Goal: Obtain resource: Obtain resource

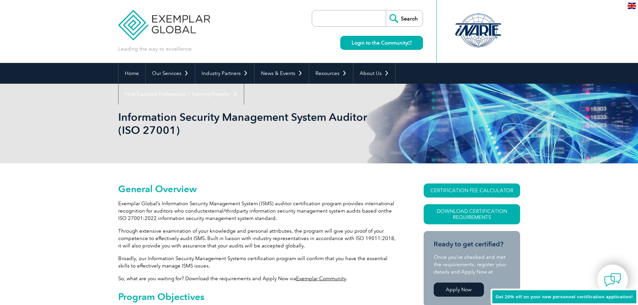
scroll to position [33, 0]
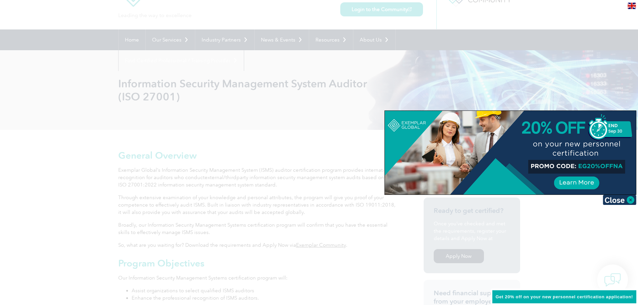
click at [609, 84] on div at bounding box center [319, 152] width 638 height 305
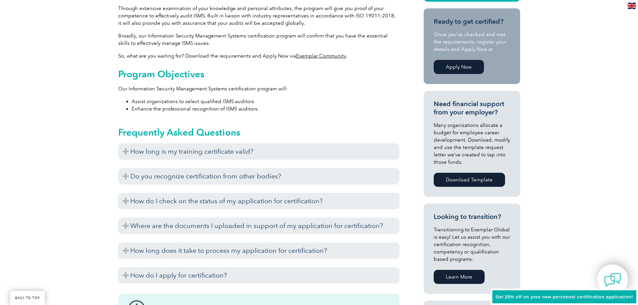
scroll to position [234, 0]
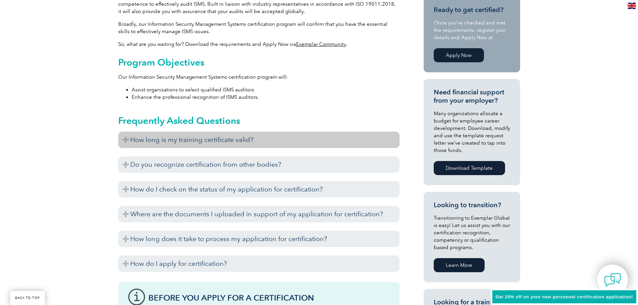
click at [282, 147] on h3 "How long is my training certificate valid?" at bounding box center [258, 140] width 281 height 16
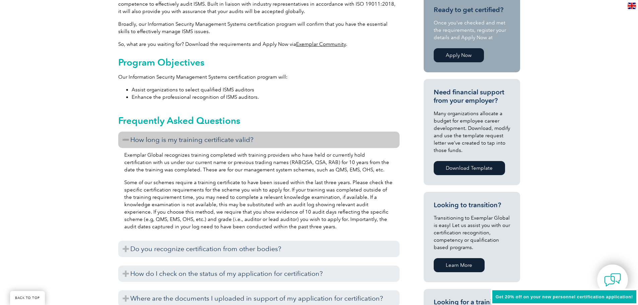
click at [282, 147] on h3 "How long is my training certificate valid?" at bounding box center [258, 140] width 281 height 16
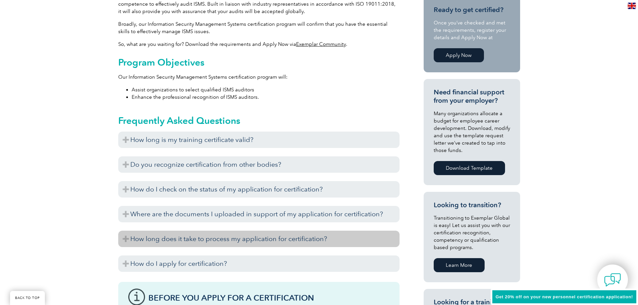
click at [249, 239] on h3 "How long does it take to process my application for certification?" at bounding box center [258, 239] width 281 height 16
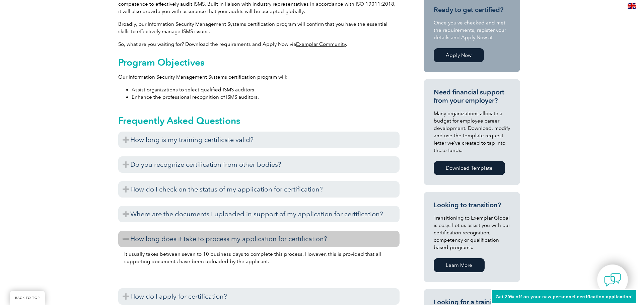
click at [249, 239] on h3 "How long does it take to process my application for certification?" at bounding box center [258, 239] width 281 height 16
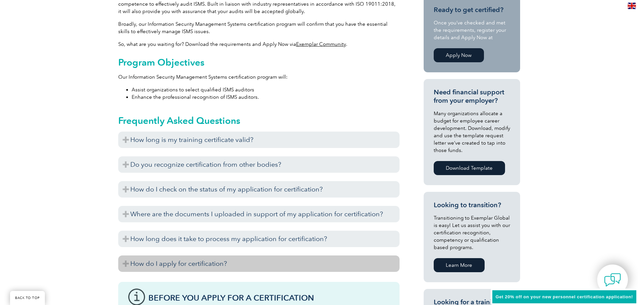
click at [243, 259] on h3 "How do I apply for certification?" at bounding box center [258, 264] width 281 height 16
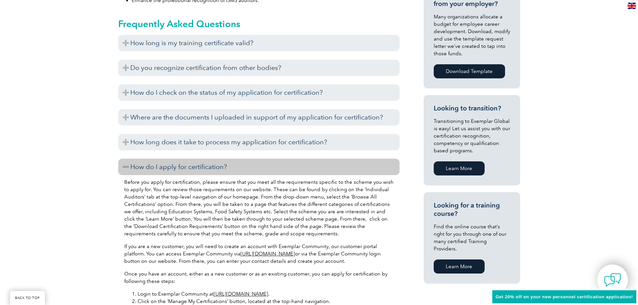
scroll to position [335, 0]
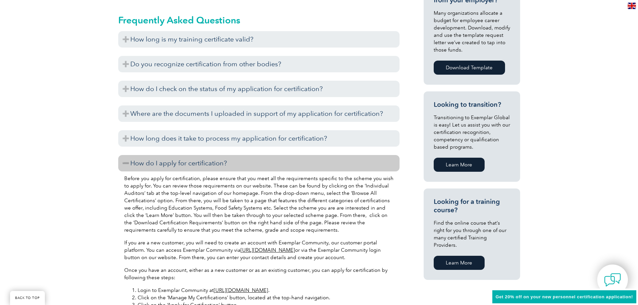
click at [301, 165] on h3 "How do I apply for certification?" at bounding box center [258, 163] width 281 height 16
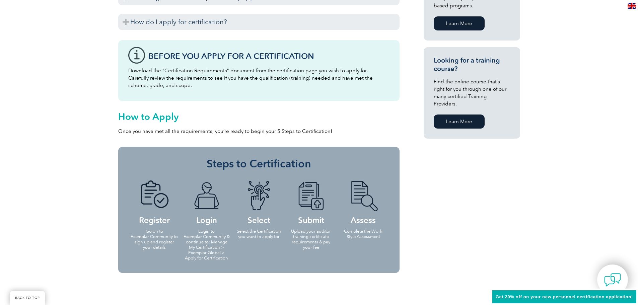
scroll to position [435, 0]
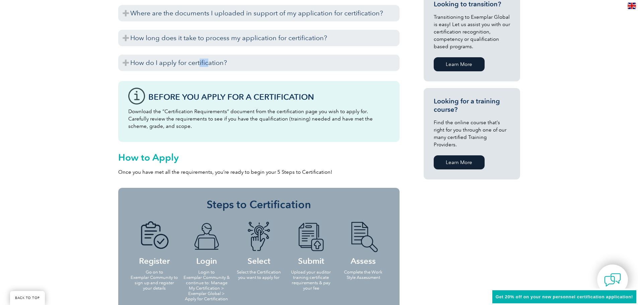
drag, startPoint x: 206, startPoint y: 59, endPoint x: 199, endPoint y: 53, distance: 8.6
click at [199, 53] on div "How long is my training certificate valid? Exemplar Global recognizes training …" at bounding box center [258, 3] width 281 height 144
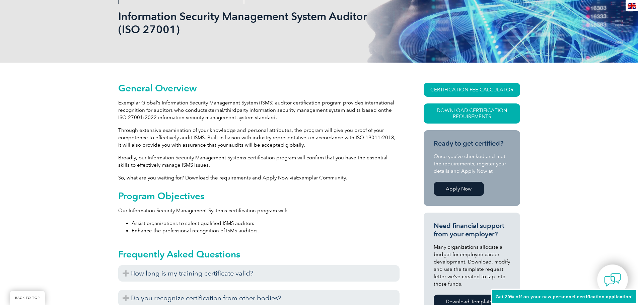
scroll to position [100, 0]
click at [497, 87] on link "CERTIFICATION FEE CALCULATOR" at bounding box center [472, 90] width 96 height 14
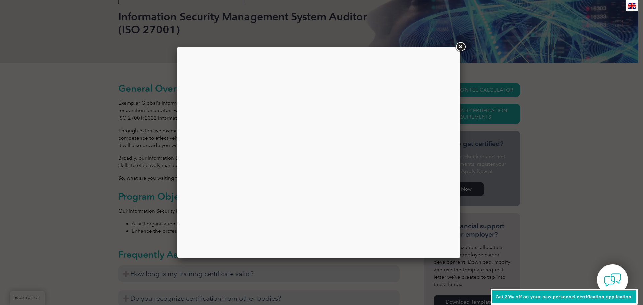
click at [298, 156] on div at bounding box center [319, 152] width 273 height 201
click at [456, 45] on link at bounding box center [460, 47] width 12 height 12
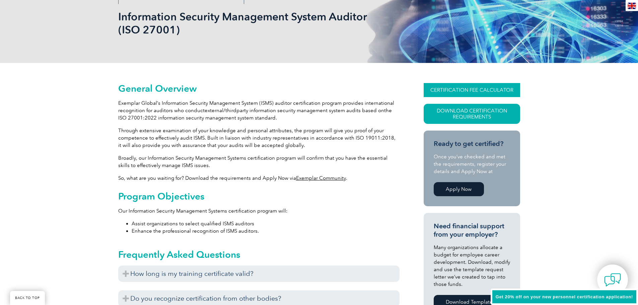
click at [471, 89] on link "CERTIFICATION FEE CALCULATOR" at bounding box center [472, 90] width 96 height 14
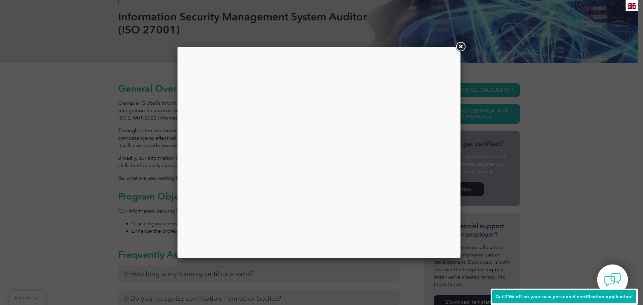
click at [462, 45] on link at bounding box center [460, 47] width 12 height 12
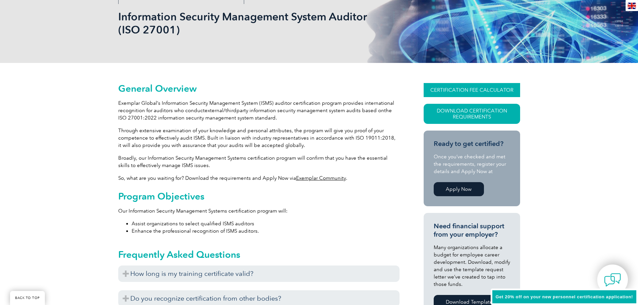
click at [465, 90] on link "CERTIFICATION FEE CALCULATOR" at bounding box center [472, 90] width 96 height 14
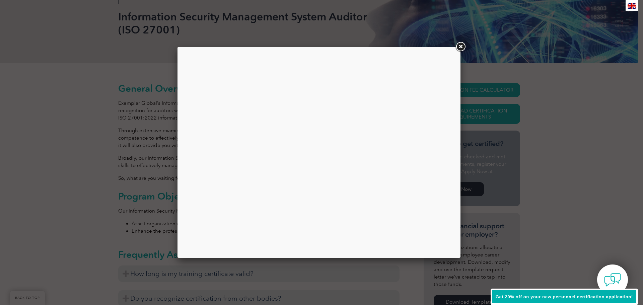
click at [411, 107] on div at bounding box center [319, 152] width 273 height 201
click at [460, 47] on link at bounding box center [460, 47] width 12 height 12
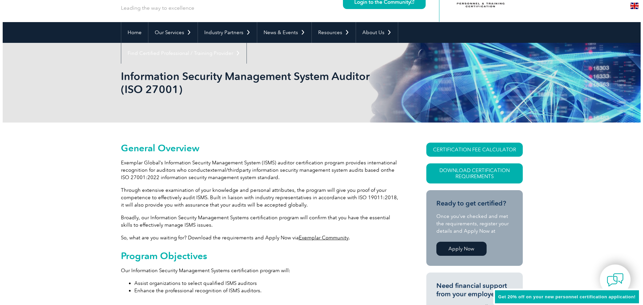
scroll to position [0, 0]
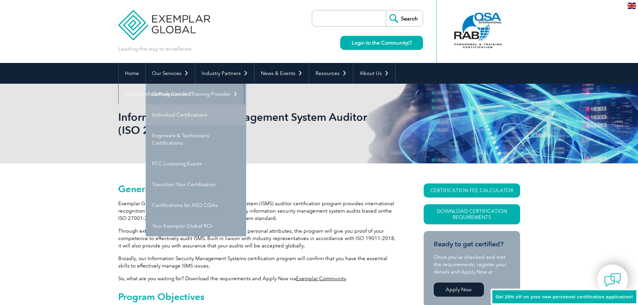
click at [184, 111] on link "Individual Certifications" at bounding box center [196, 114] width 100 height 21
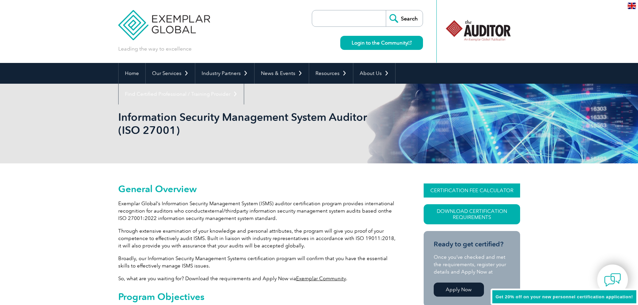
click at [437, 194] on link "CERTIFICATION FEE CALCULATOR" at bounding box center [472, 191] width 96 height 14
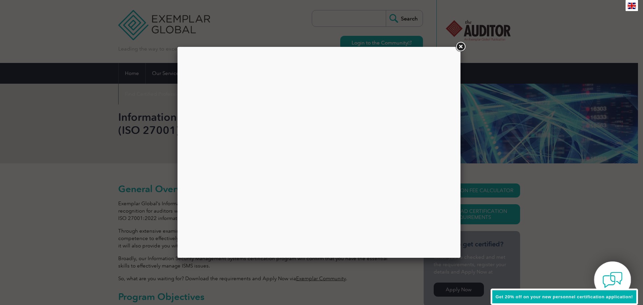
click at [604, 271] on img at bounding box center [612, 280] width 20 height 20
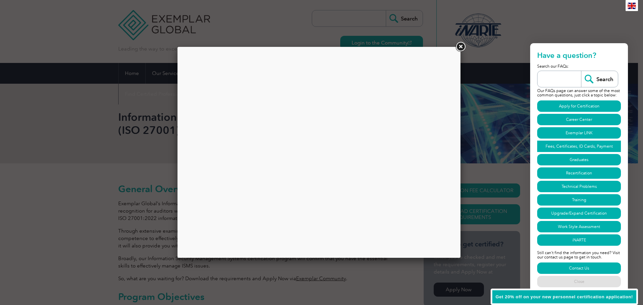
click at [586, 142] on link "Fees, Certificates, ID Cards, Payment" at bounding box center [579, 146] width 84 height 11
click at [265, 110] on div at bounding box center [319, 152] width 273 height 201
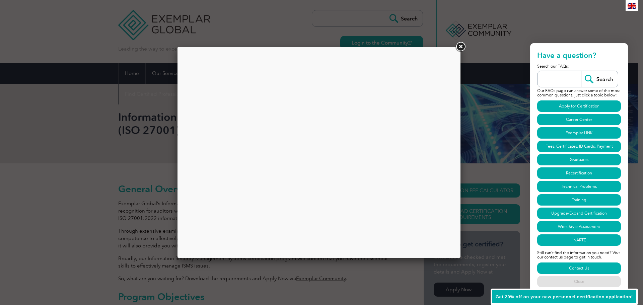
click at [265, 110] on div at bounding box center [319, 152] width 273 height 201
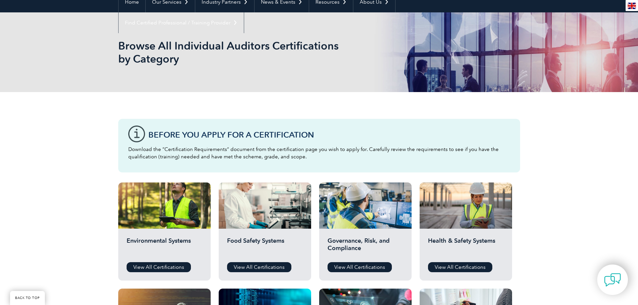
scroll to position [201, 0]
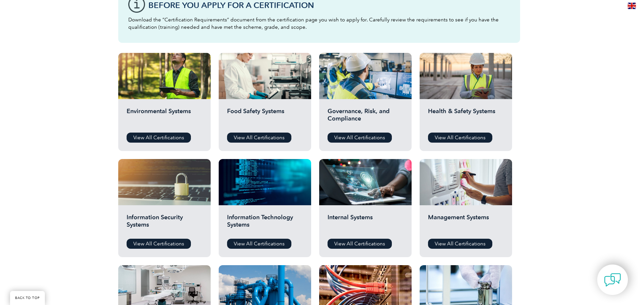
click at [246, 236] on div "Information Technology Systems View All Certifications" at bounding box center [265, 231] width 92 height 52
click at [248, 237] on div "Information Technology Systems View All Certifications" at bounding box center [265, 231] width 92 height 52
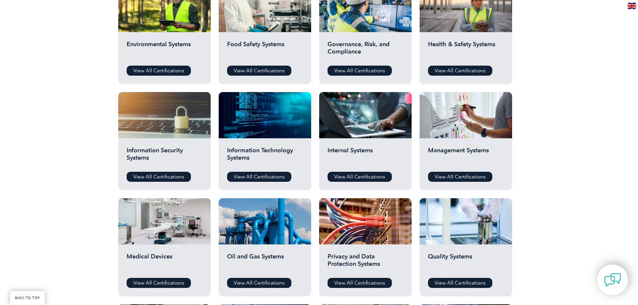
scroll to position [234, 0]
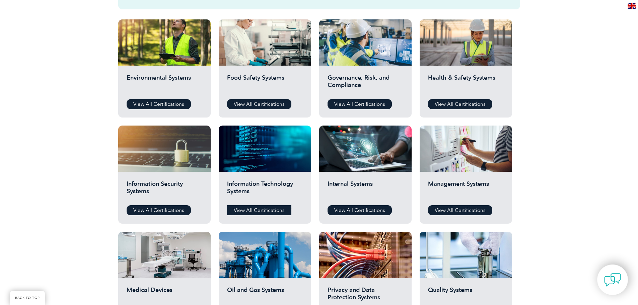
click at [254, 213] on link "View All Certifications" at bounding box center [259, 210] width 64 height 10
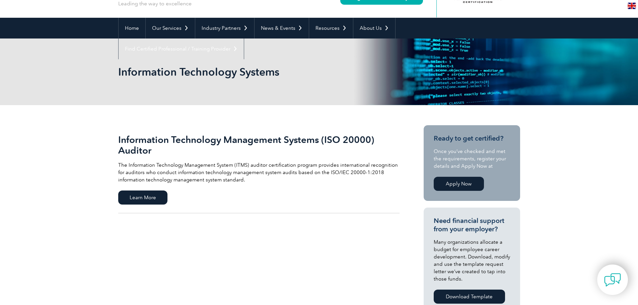
scroll to position [33, 0]
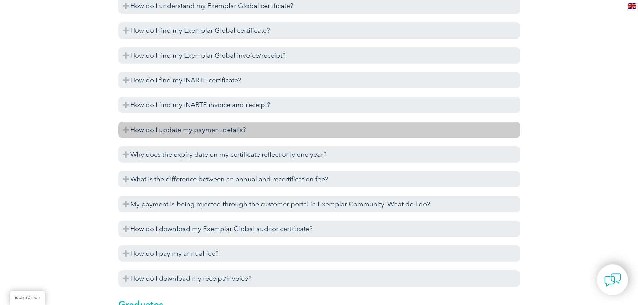
scroll to position [1653, 0]
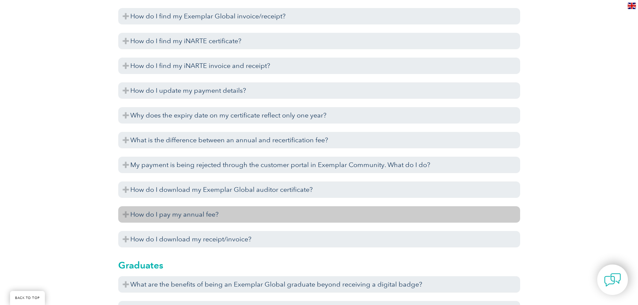
click at [208, 217] on h3 "How do I pay my annual fee?" at bounding box center [319, 214] width 402 height 16
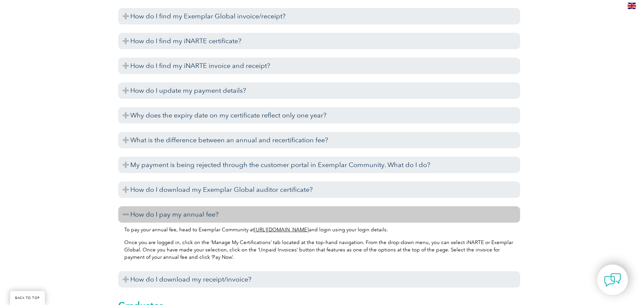
click at [208, 217] on h3 "How do I pay my annual fee?" at bounding box center [319, 214] width 402 height 16
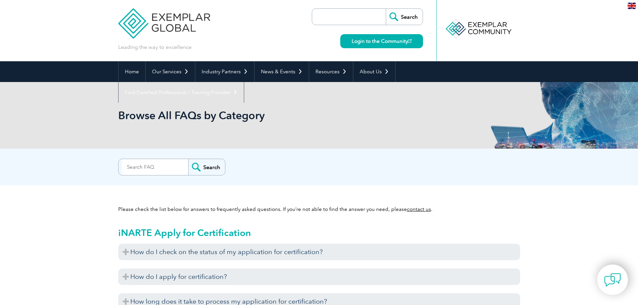
scroll to position [0, 0]
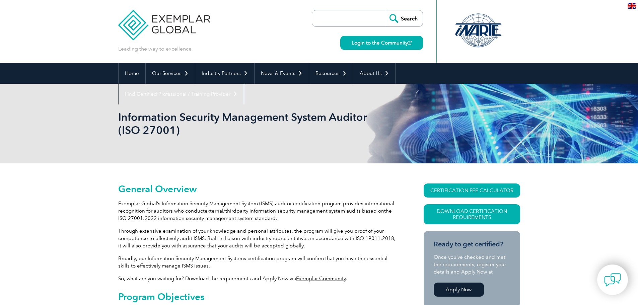
click at [464, 192] on link "CERTIFICATION FEE CALCULATOR" at bounding box center [472, 191] width 96 height 14
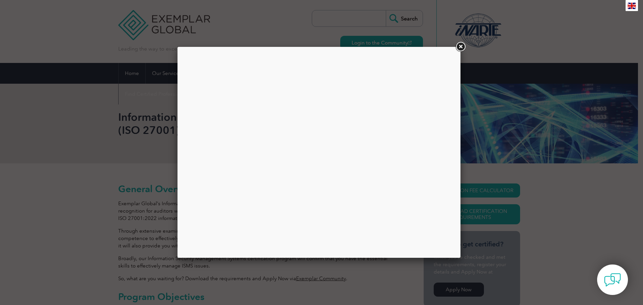
click at [378, 154] on div at bounding box center [319, 152] width 273 height 201
click at [461, 47] on link at bounding box center [460, 47] width 12 height 12
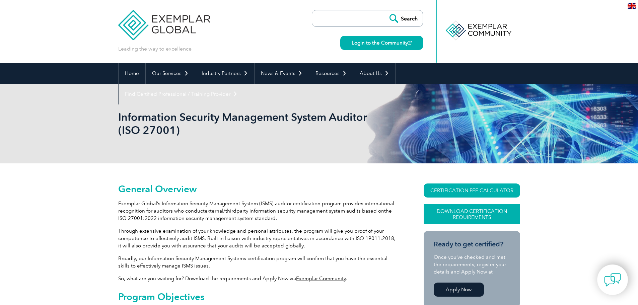
click at [450, 214] on link "Download Certification Requirements" at bounding box center [472, 214] width 96 height 20
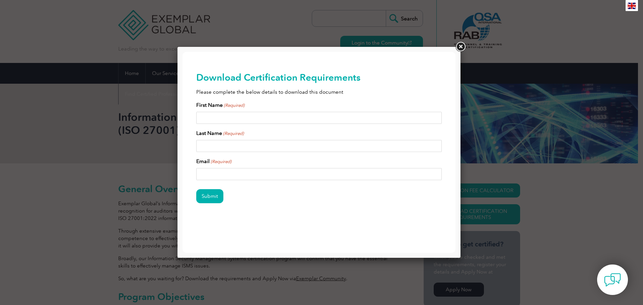
click at [307, 120] on input "First Name (Required)" at bounding box center [319, 118] width 246 height 12
type input "ihsan"
type input "[PERSON_NAME]"
type input "[EMAIL_ADDRESS][DOMAIN_NAME]"
drag, startPoint x: 226, startPoint y: 196, endPoint x: 220, endPoint y: 199, distance: 7.2
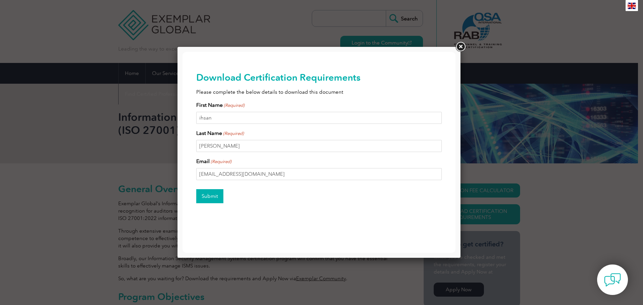
click at [224, 197] on div "Submit" at bounding box center [319, 196] width 246 height 29
click at [219, 199] on input "Submit" at bounding box center [209, 196] width 27 height 14
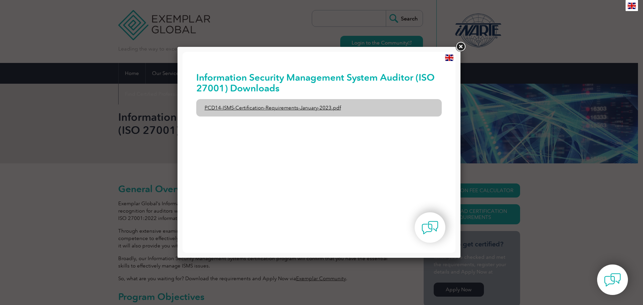
click at [302, 113] on link "PCD14-ISMS-Certification-Requirements-January-2023.pdf" at bounding box center [319, 107] width 246 height 17
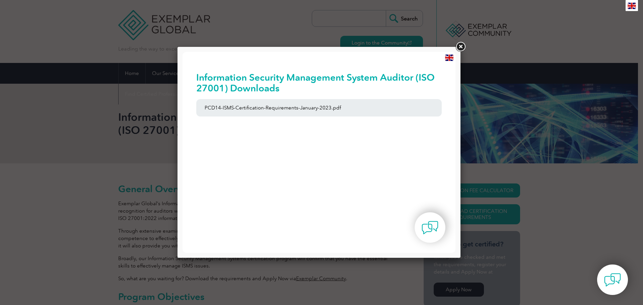
click at [457, 51] on link at bounding box center [460, 47] width 12 height 12
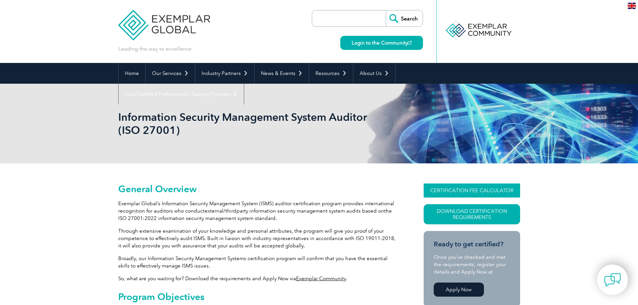
click at [490, 192] on link "CERTIFICATION FEE CALCULATOR" at bounding box center [472, 191] width 96 height 14
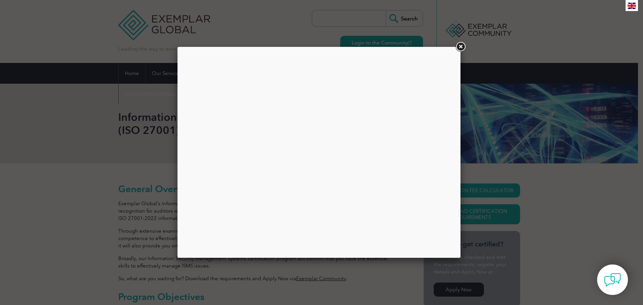
click at [458, 50] on link at bounding box center [460, 47] width 12 height 12
